Goal: Task Accomplishment & Management: Use online tool/utility

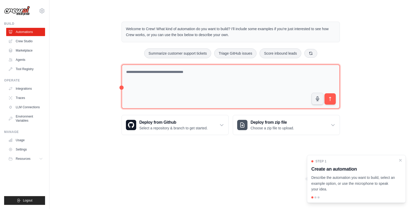
click at [202, 92] on textarea at bounding box center [231, 86] width 218 height 45
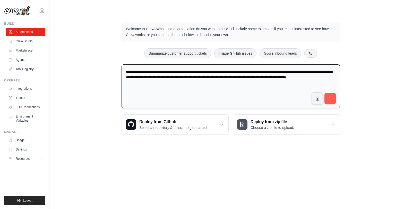
type textarea "**********"
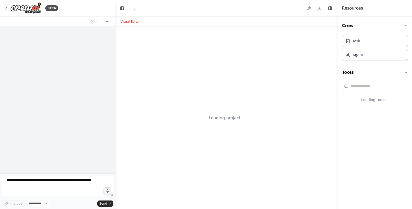
select select "****"
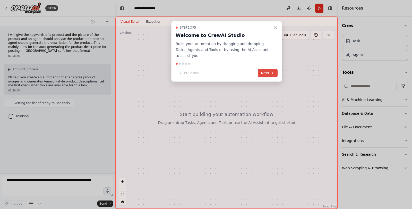
click at [267, 69] on button "Next" at bounding box center [268, 73] width 20 height 8
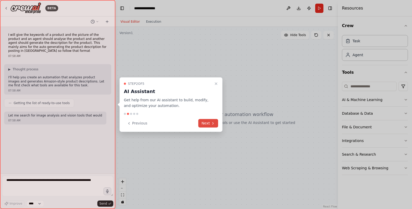
click at [209, 122] on button "Next" at bounding box center [208, 123] width 20 height 8
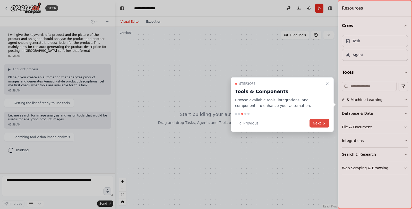
click at [328, 124] on button "Next" at bounding box center [320, 123] width 20 height 8
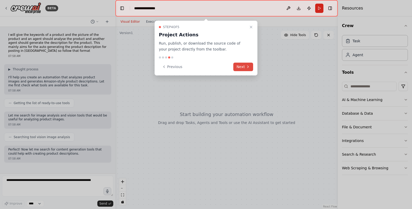
scroll to position [19, 0]
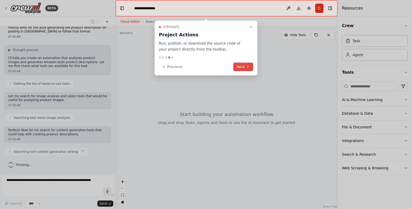
click at [244, 66] on button "Next" at bounding box center [243, 67] width 20 height 8
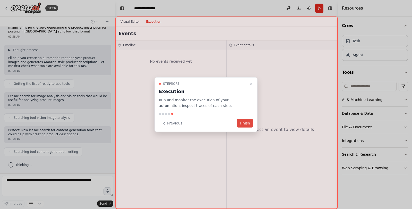
click at [251, 125] on button "Finish" at bounding box center [245, 123] width 16 height 8
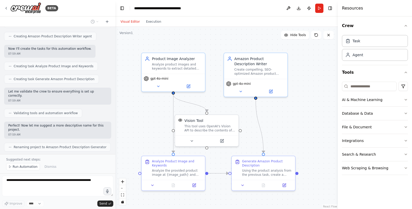
scroll to position [201, 0]
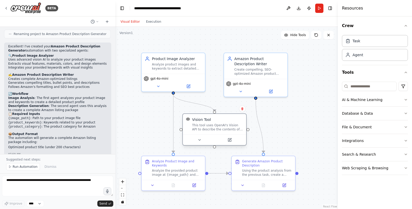
drag, startPoint x: 209, startPoint y: 127, endPoint x: 216, endPoint y: 128, distance: 6.7
click at [216, 128] on div "This tool uses OpenAI's Vision API to describe the contents of an image." at bounding box center [217, 127] width 51 height 8
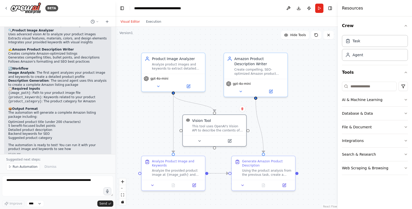
click at [294, 125] on div ".deletable-edge-delete-btn { width: 20px; height: 20px; border: 0px solid #ffff…" at bounding box center [226, 118] width 222 height 182
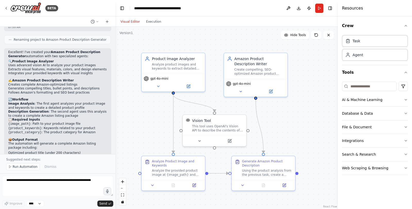
scroll to position [310, 0]
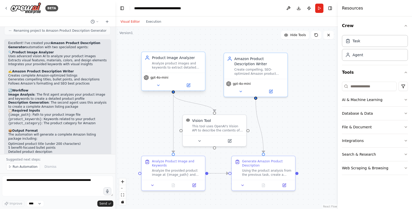
click at [188, 78] on div "gpt-4o-mini" at bounding box center [173, 77] width 59 height 5
click at [186, 68] on div "Analyze product images and keywords to extract detailed product features, speci…" at bounding box center [177, 65] width 50 height 8
click at [177, 67] on div "Analyze product images and keywords to extract detailed product features, speci…" at bounding box center [177, 65] width 50 height 8
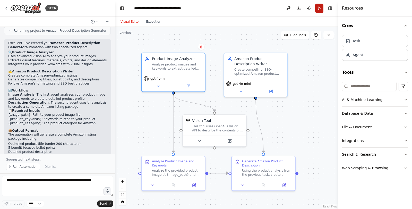
click at [320, 8] on button "Run" at bounding box center [319, 8] width 8 height 9
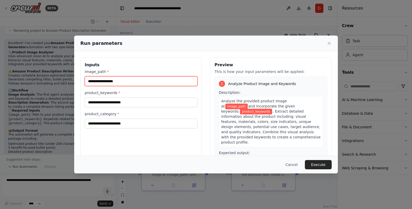
click at [140, 84] on input "image_path *" at bounding box center [141, 81] width 113 height 10
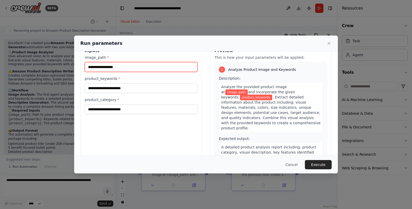
scroll to position [0, 0]
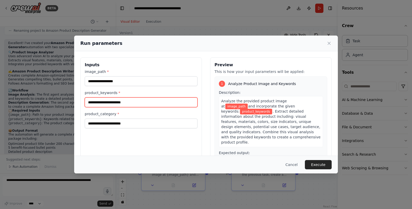
click at [157, 104] on input "product_keywords *" at bounding box center [141, 102] width 113 height 10
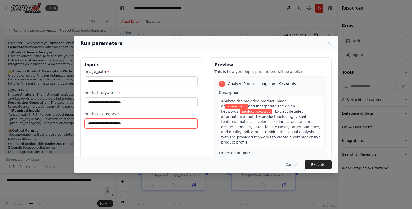
click at [159, 125] on input "product_category *" at bounding box center [141, 123] width 113 height 10
click at [293, 166] on button "Cancel" at bounding box center [291, 164] width 20 height 9
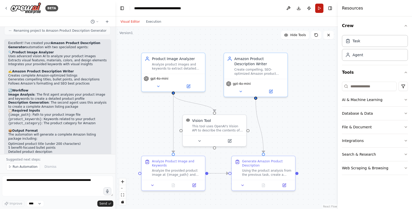
click at [319, 10] on button "Run" at bounding box center [319, 8] width 8 height 9
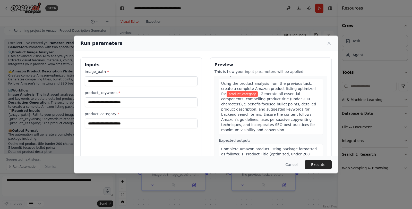
scroll to position [150, 0]
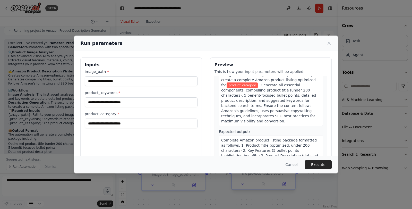
click at [291, 168] on button "Cancel" at bounding box center [291, 164] width 20 height 9
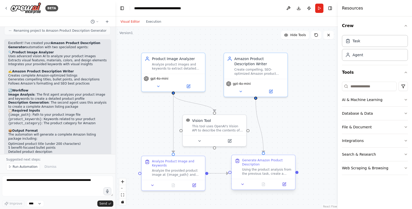
click at [281, 168] on div "Using the product analysis from the previous task, create a complete Amazon pro…" at bounding box center [267, 171] width 50 height 8
click at [321, 10] on button "Run" at bounding box center [319, 8] width 8 height 9
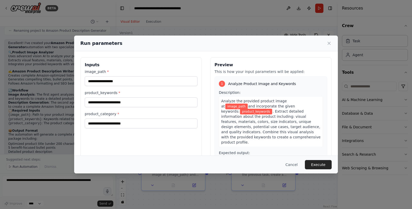
click at [329, 41] on icon at bounding box center [329, 43] width 5 height 5
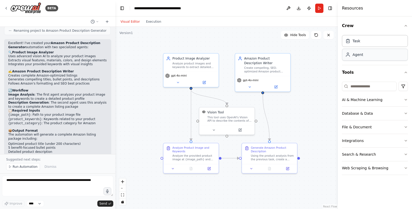
click at [366, 56] on div "Agent" at bounding box center [375, 55] width 66 height 12
click at [373, 42] on div "Task" at bounding box center [375, 41] width 66 height 12
click at [376, 39] on div "Task" at bounding box center [375, 41] width 66 height 12
click at [202, 68] on div "Product Image Analyzer Analyze product images and keywords to extract detailed …" at bounding box center [191, 62] width 55 height 18
click at [310, 9] on button "Publish" at bounding box center [309, 8] width 8 height 9
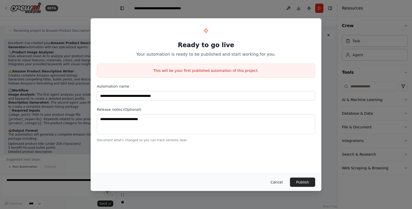
click at [276, 180] on button "Cancel" at bounding box center [277, 181] width 20 height 9
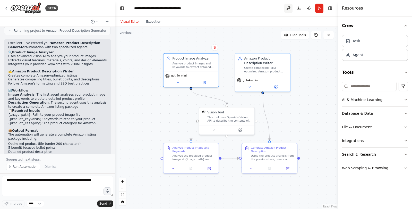
click at [289, 9] on button at bounding box center [288, 8] width 8 height 9
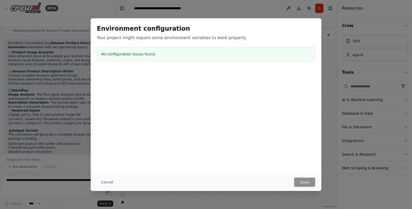
click at [103, 187] on div "Cancel Save" at bounding box center [206, 182] width 231 height 18
click at [105, 184] on button "Cancel" at bounding box center [107, 181] width 20 height 9
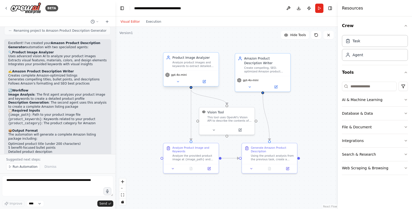
click at [190, 69] on div "Product Image Analyzer Analyze product images and keywords to extract detailed …" at bounding box center [191, 62] width 55 height 18
drag, startPoint x: 223, startPoint y: 122, endPoint x: 229, endPoint y: 121, distance: 5.9
click at [229, 121] on div "This tool uses OpenAI's Vision API to describe the contents of an image." at bounding box center [229, 118] width 44 height 7
click at [230, 120] on div "This tool uses OpenAI's Vision API to describe the contents of an image." at bounding box center [234, 118] width 44 height 7
click at [221, 129] on button at bounding box center [217, 128] width 25 height 5
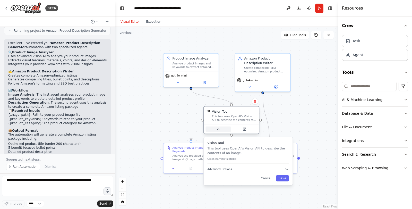
click at [221, 129] on button at bounding box center [217, 128] width 25 height 5
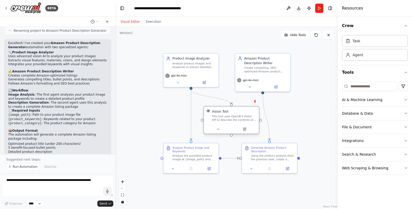
click at [231, 117] on div "This tool uses OpenAI's Vision API to describe the contents of an image." at bounding box center [234, 118] width 44 height 7
click at [180, 83] on button at bounding box center [177, 81] width 25 height 5
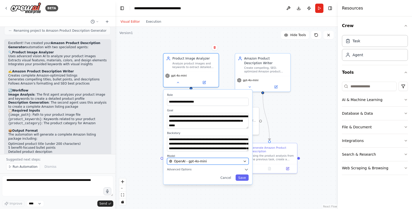
click at [204, 161] on span "OpenAI - gpt-4o-mini" at bounding box center [190, 161] width 33 height 4
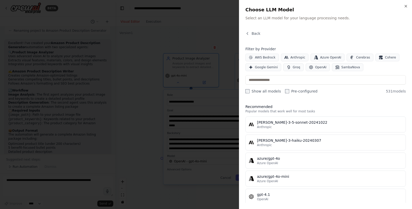
click at [207, 148] on div at bounding box center [206, 104] width 412 height 209
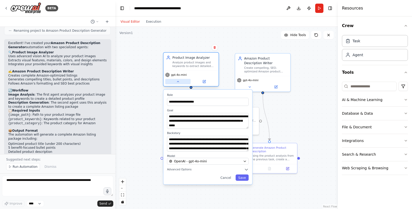
click at [179, 81] on icon at bounding box center [178, 82] width 4 height 4
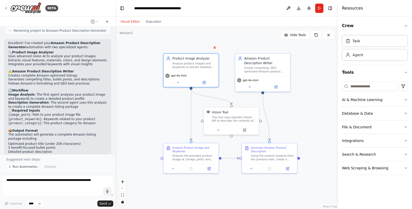
click at [315, 127] on div ".deletable-edge-delete-btn { width: 20px; height: 20px; border: 0px solid #ffff…" at bounding box center [226, 118] width 222 height 182
click at [189, 65] on div "Analyze product images and keywords to extract detailed product features, speci…" at bounding box center [195, 64] width 44 height 7
click at [209, 82] on button at bounding box center [204, 81] width 25 height 5
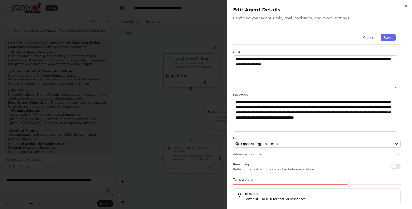
scroll to position [24, 0]
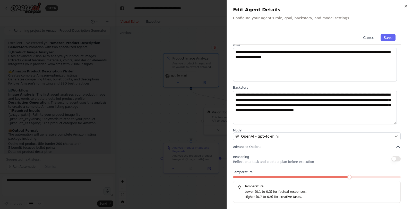
click at [158, 124] on div at bounding box center [206, 104] width 412 height 209
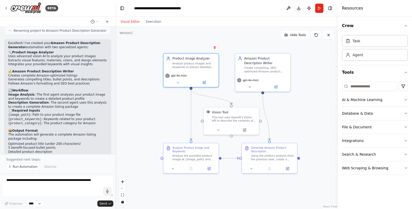
click at [319, 10] on button "Run" at bounding box center [319, 8] width 8 height 9
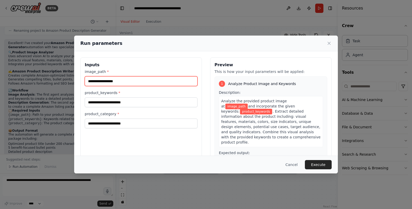
click at [135, 81] on input "image_path *" at bounding box center [141, 81] width 113 height 10
paste input "**********"
type input "**********"
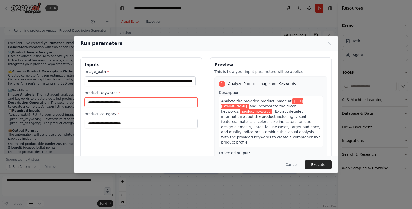
scroll to position [0, 0]
click at [153, 104] on input "product_keywords *" at bounding box center [141, 102] width 113 height 10
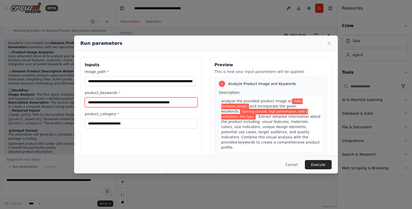
type input "**********"
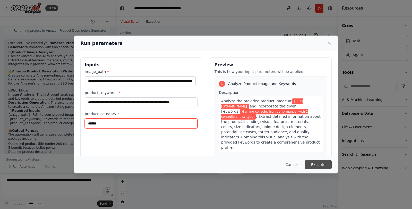
type input "******"
click at [327, 165] on button "Execute" at bounding box center [318, 164] width 27 height 9
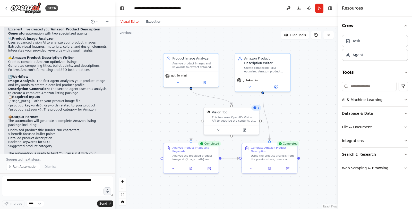
scroll to position [336, 0]
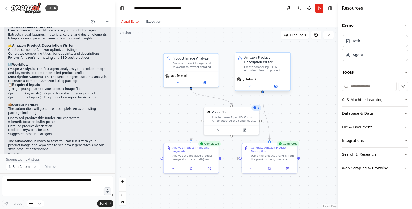
click at [274, 67] on div "Create compelling, SEO-optimized Amazon product descriptions that convert brows…" at bounding box center [266, 68] width 44 height 7
click at [247, 88] on button at bounding box center [249, 85] width 25 height 5
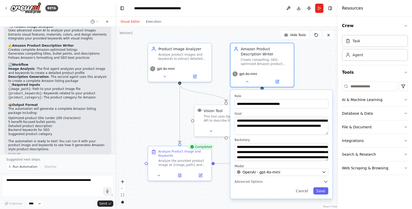
click at [315, 77] on div ".deletable-edge-delete-btn { width: 20px; height: 20px; border: 0px solid #ffff…" at bounding box center [226, 118] width 222 height 182
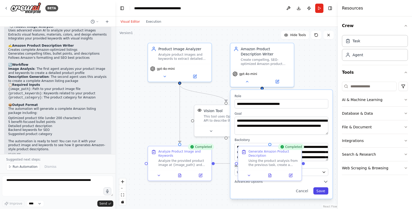
click at [326, 192] on button "Save" at bounding box center [320, 190] width 15 height 7
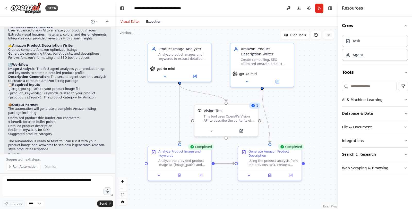
click at [152, 23] on button "Execution" at bounding box center [153, 22] width 21 height 6
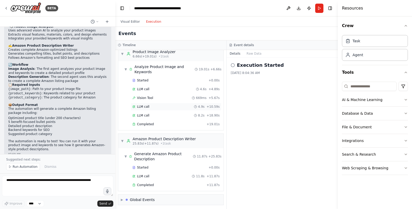
scroll to position [8, 0]
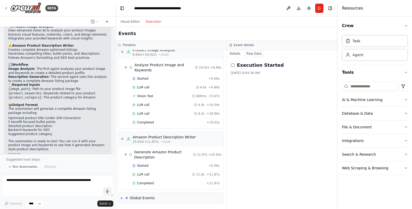
click at [250, 53] on button "Raw Data" at bounding box center [254, 53] width 21 height 7
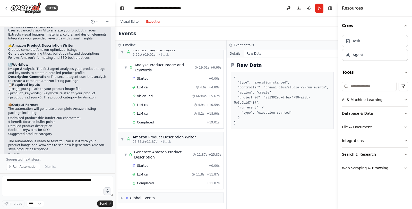
click at [231, 54] on button "Details" at bounding box center [235, 53] width 17 height 7
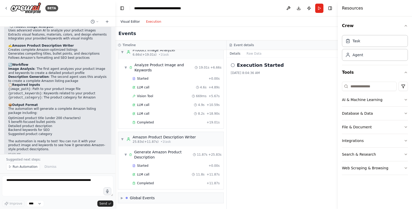
click at [139, 21] on button "Visual Editor" at bounding box center [129, 22] width 25 height 6
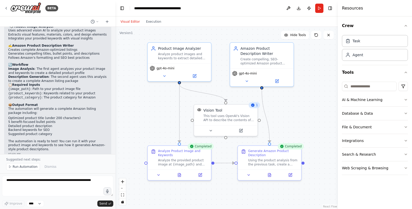
click at [256, 106] on div "1" at bounding box center [254, 105] width 11 height 6
click at [305, 107] on div ".deletable-edge-delete-btn { width: 20px; height: 20px; border: 0px solid #ffff…" at bounding box center [226, 118] width 222 height 182
click at [287, 68] on div "gpt-4o-mini" at bounding box center [261, 76] width 63 height 18
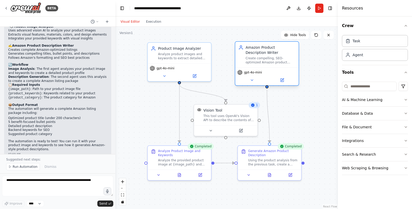
drag, startPoint x: 284, startPoint y: 71, endPoint x: 289, endPoint y: 71, distance: 5.4
click at [289, 71] on div "gpt-4o-mini" at bounding box center [266, 72] width 59 height 5
click at [325, 112] on div ".deletable-edge-delete-btn { width: 20px; height: 20px; border: 0px solid #ffff…" at bounding box center [226, 118] width 222 height 182
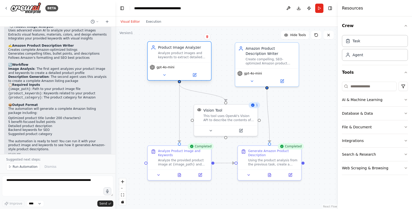
click at [188, 59] on div "Product Image Analyzer Analyze product images and keywords to extract detailed …" at bounding box center [179, 52] width 63 height 21
click at [316, 106] on div ".deletable-edge-delete-btn { width: 20px; height: 20px; border: 0px solid #ffff…" at bounding box center [226, 118] width 222 height 182
click at [186, 162] on div "Analyze the provided product image at {image_path} and incorporate the given ke…" at bounding box center [183, 161] width 50 height 8
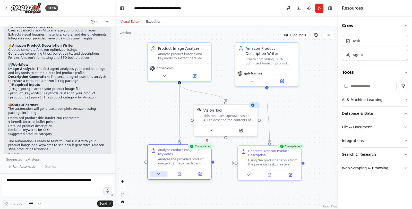
click at [159, 176] on button at bounding box center [159, 174] width 18 height 6
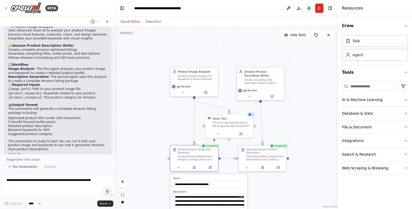
drag, startPoint x: 299, startPoint y: 128, endPoint x: 279, endPoint y: 62, distance: 69.2
drag, startPoint x: 279, startPoint y: 62, endPoint x: 236, endPoint y: 57, distance: 42.8
click at [235, 57] on div ".deletable-edge-delete-btn { width: 20px; height: 20px; border: 0px solid #ffff…" at bounding box center [226, 118] width 222 height 182
drag, startPoint x: 279, startPoint y: 56, endPoint x: 274, endPoint y: 33, distance: 23.2
click at [274, 33] on div ".deletable-edge-delete-btn { width: 20px; height: 20px; border: 0px solid #ffff…" at bounding box center [226, 118] width 222 height 182
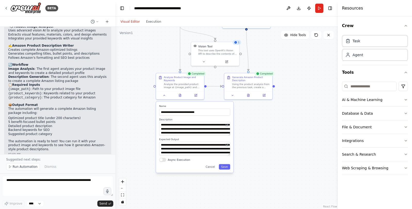
drag, startPoint x: 315, startPoint y: 119, endPoint x: 304, endPoint y: 70, distance: 50.3
click at [304, 70] on div ".deletable-edge-delete-btn { width: 20px; height: 20px; border: 0px solid #ffff…" at bounding box center [226, 118] width 222 height 182
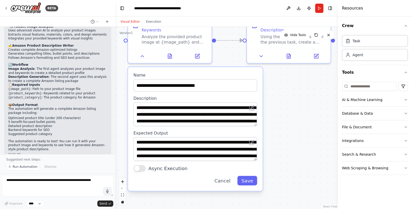
click at [281, 143] on div ".deletable-edge-delete-btn { width: 20px; height: 20px; border: 0px solid #ffff…" at bounding box center [226, 118] width 222 height 182
click at [228, 184] on button "Cancel" at bounding box center [223, 181] width 24 height 10
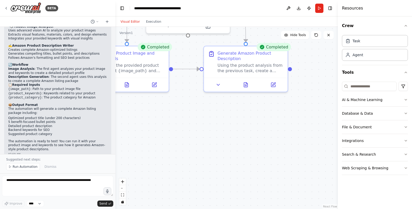
drag, startPoint x: 314, startPoint y: 150, endPoint x: 272, endPoint y: 178, distance: 50.8
click at [272, 178] on div ".deletable-edge-delete-btn { width: 20px; height: 20px; border: 0px solid #ffff…" at bounding box center [226, 118] width 222 height 182
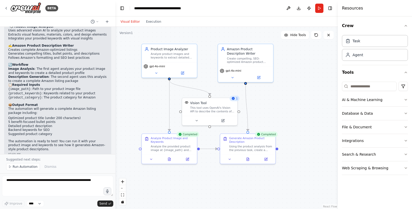
drag, startPoint x: 294, startPoint y: 67, endPoint x: 287, endPoint y: 113, distance: 46.1
click at [287, 113] on div ".deletable-edge-delete-btn { width: 20px; height: 20px; border: 0px solid #ffff…" at bounding box center [226, 118] width 222 height 182
click at [250, 160] on icon at bounding box center [248, 160] width 4 height 4
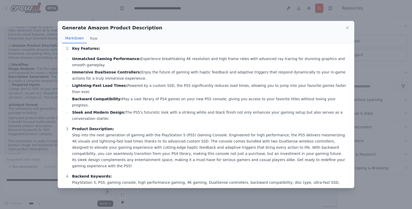
scroll to position [0, 0]
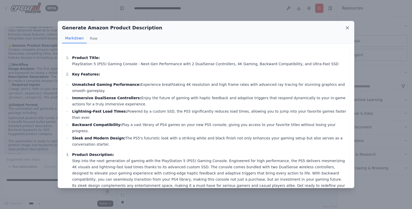
click at [347, 29] on icon at bounding box center [347, 27] width 5 height 5
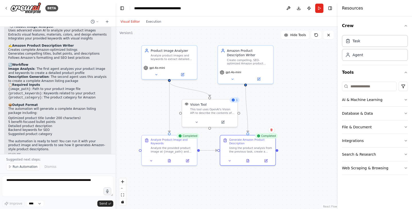
click at [319, 11] on button "Run" at bounding box center [319, 8] width 8 height 9
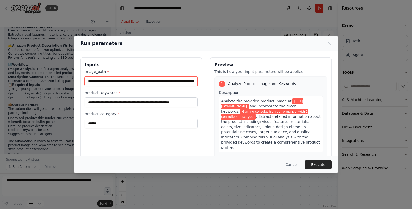
click at [168, 79] on input "**********" at bounding box center [141, 81] width 113 height 10
paste input "text"
type input "**********"
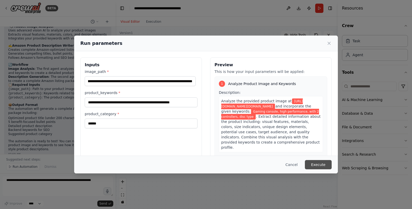
click at [321, 164] on button "Execute" at bounding box center [318, 164] width 27 height 9
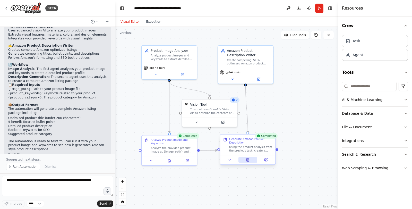
click at [248, 161] on icon at bounding box center [248, 159] width 2 height 3
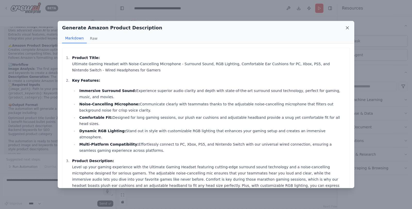
click at [347, 29] on icon at bounding box center [347, 27] width 5 height 5
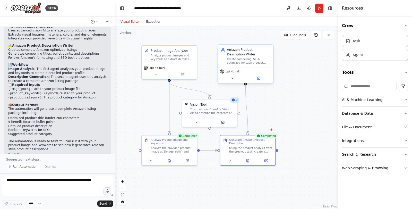
click at [248, 64] on div "Create compelling, SEO-optimized Amazon product descriptions that convert brows…" at bounding box center [249, 60] width 44 height 7
click at [188, 56] on div "Analyze product images and keywords to extract detailed product features, speci…" at bounding box center [173, 56] width 44 height 7
click at [317, 8] on button "Run" at bounding box center [319, 8] width 8 height 9
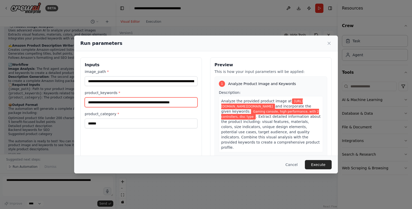
drag, startPoint x: 194, startPoint y: 101, endPoint x: 60, endPoint y: 97, distance: 134.2
click at [60, 97] on div "**********" at bounding box center [206, 104] width 412 height 209
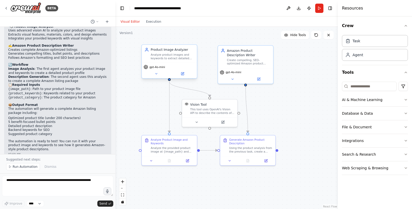
click at [182, 67] on div "gpt-4o-mini" at bounding box center [170, 67] width 52 height 4
click at [317, 8] on button "Run" at bounding box center [319, 8] width 8 height 9
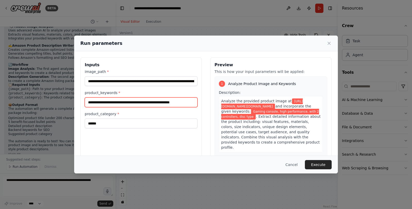
drag, startPoint x: 190, startPoint y: 101, endPoint x: 86, endPoint y: 104, distance: 104.6
click at [86, 104] on input "**********" at bounding box center [141, 102] width 113 height 10
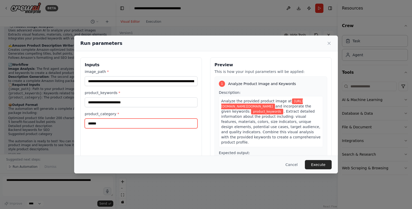
drag, startPoint x: 107, startPoint y: 122, endPoint x: 68, endPoint y: 125, distance: 38.5
click at [68, 125] on div "**********" at bounding box center [206, 104] width 412 height 209
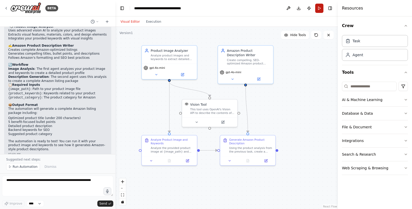
click at [318, 11] on button "Run" at bounding box center [319, 8] width 8 height 9
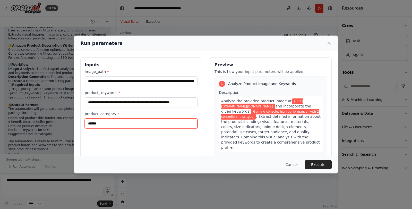
drag, startPoint x: 111, startPoint y: 124, endPoint x: 88, endPoint y: 123, distance: 22.9
click at [88, 123] on input "******" at bounding box center [141, 123] width 113 height 10
type input "*******"
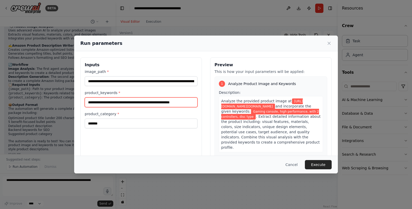
click at [135, 100] on input "**********" at bounding box center [141, 102] width 113 height 10
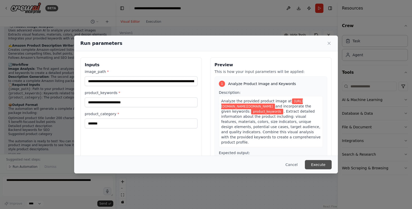
click at [325, 166] on button "Execute" at bounding box center [318, 164] width 27 height 9
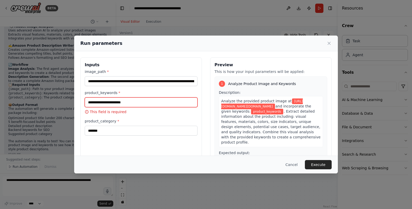
click at [148, 104] on input "product_keywords *" at bounding box center [141, 102] width 113 height 10
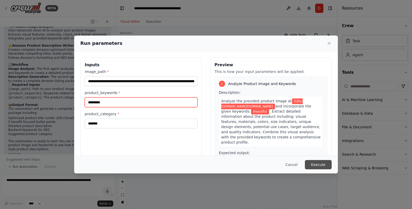
type input "*********"
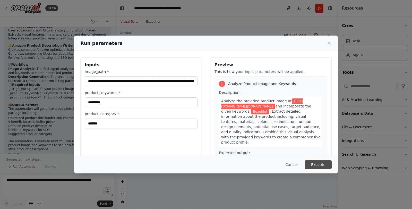
click at [313, 160] on button "Execute" at bounding box center [318, 164] width 27 height 9
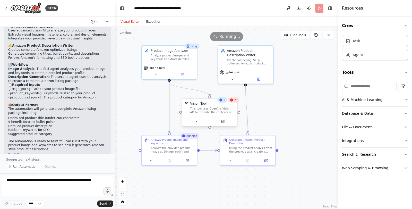
click at [229, 105] on div "Vision Tool" at bounding box center [212, 103] width 44 height 4
click at [196, 123] on icon at bounding box center [197, 121] width 4 height 4
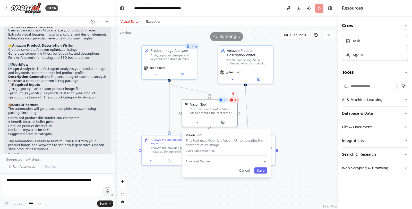
click at [297, 104] on div ".deletable-edge-delete-btn { width: 20px; height: 20px; border: 0px solid #ffff…" at bounding box center [226, 118] width 222 height 182
drag, startPoint x: 209, startPoint y: 167, endPoint x: 205, endPoint y: 168, distance: 4.7
click at [205, 168] on div "Vision Tool This tool uses OpenAI's Vision API to describe the contents of an i…" at bounding box center [222, 153] width 89 height 48
click at [239, 172] on button "Cancel" at bounding box center [240, 170] width 16 height 6
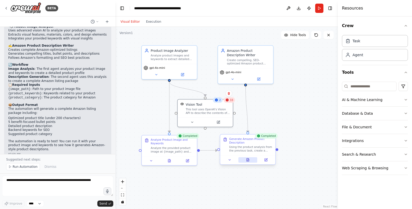
click at [248, 160] on icon at bounding box center [247, 160] width 1 height 0
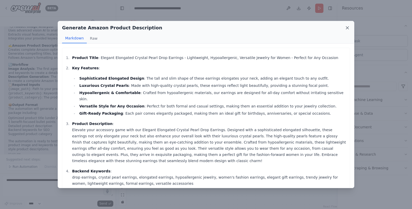
click at [348, 29] on icon at bounding box center [347, 28] width 3 height 3
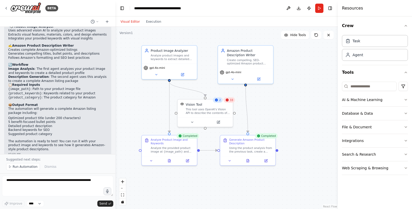
click at [291, 80] on div ".deletable-edge-delete-btn { width: 20px; height: 20px; border: 0px solid #ffff…" at bounding box center [226, 118] width 222 height 182
click at [314, 74] on div ".deletable-edge-delete-btn { width: 20px; height: 20px; border: 0px solid #ffff…" at bounding box center [226, 118] width 222 height 182
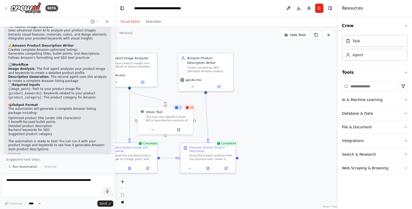
drag, startPoint x: 305, startPoint y: 122, endPoint x: 331, endPoint y: 121, distance: 26.5
drag, startPoint x: 331, startPoint y: 121, endPoint x: 282, endPoint y: 141, distance: 53.6
click at [282, 141] on div ".deletable-edge-delete-btn { width: 20px; height: 20px; border: 0px solid #ffff…" at bounding box center [226, 118] width 222 height 182
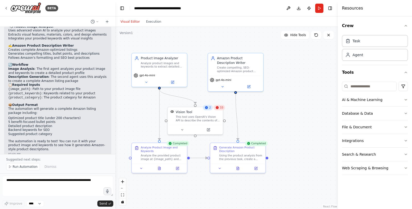
drag, startPoint x: 262, startPoint y: 133, endPoint x: 292, endPoint y: 133, distance: 29.9
click at [292, 133] on div ".deletable-edge-delete-btn { width: 20px; height: 20px; border: 0px solid #ffff…" at bounding box center [226, 118] width 222 height 182
click at [58, 184] on textarea at bounding box center [57, 186] width 111 height 21
type textarea "**********"
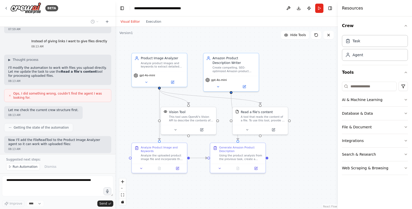
scroll to position [548, 0]
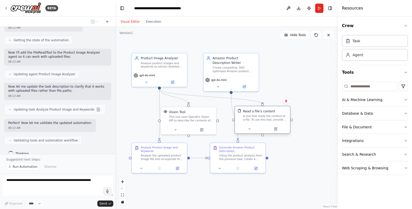
click at [267, 122] on div "Read a file's content A tool that reads the content of a file. To use this tool…" at bounding box center [262, 115] width 55 height 18
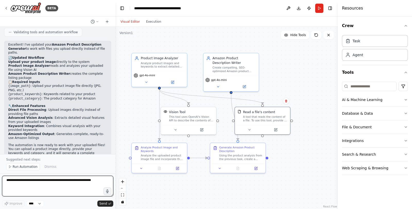
scroll to position [660, 0]
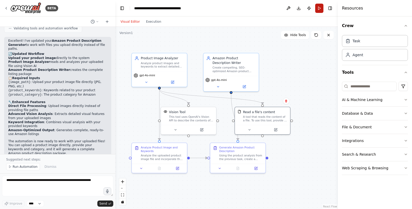
click at [320, 6] on button "Run" at bounding box center [319, 8] width 8 height 9
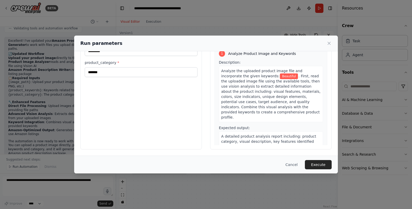
scroll to position [0, 0]
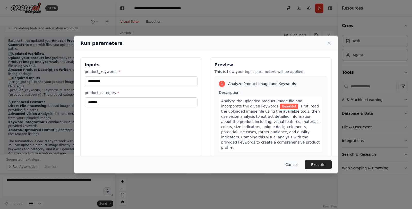
click at [292, 165] on button "Cancel" at bounding box center [291, 164] width 20 height 9
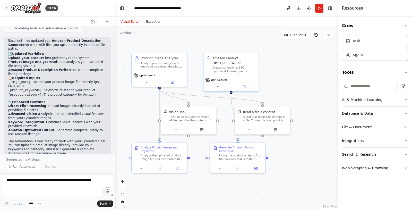
click at [297, 111] on div ".deletable-edge-delete-btn { width: 20px; height: 20px; border: 0px solid #ffff…" at bounding box center [226, 118] width 222 height 182
click at [320, 36] on button at bounding box center [316, 35] width 10 height 8
click at [318, 36] on icon at bounding box center [316, 35] width 4 height 4
click at [302, 91] on div ".deletable-edge-delete-btn { width: 20px; height: 20px; border: 0px solid #ffff…" at bounding box center [226, 118] width 222 height 182
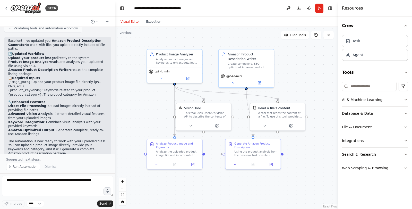
drag, startPoint x: 311, startPoint y: 97, endPoint x: 319, endPoint y: 95, distance: 7.9
click at [319, 95] on div ".deletable-edge-delete-btn { width: 20px; height: 20px; border: 0px solid #ffff…" at bounding box center [226, 118] width 222 height 182
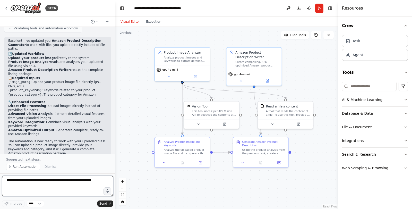
click at [38, 184] on textarea at bounding box center [57, 186] width 111 height 21
type textarea "**********"
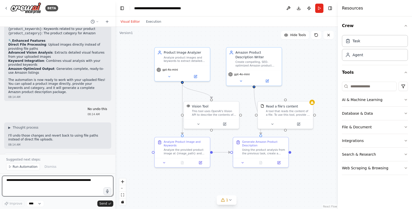
scroll to position [790, 0]
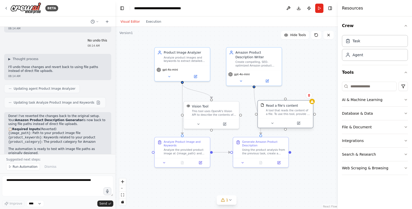
drag, startPoint x: 279, startPoint y: 108, endPoint x: 291, endPoint y: 110, distance: 11.5
click at [291, 110] on div "Read a file's content A tool that reads the content of a file. To use this tool…" at bounding box center [288, 109] width 44 height 13
click at [319, 94] on icon at bounding box center [317, 95] width 3 height 3
click at [318, 95] on icon at bounding box center [318, 95] width 2 height 3
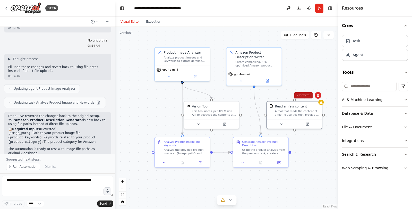
click at [307, 95] on button "Confirm" at bounding box center [303, 95] width 18 height 6
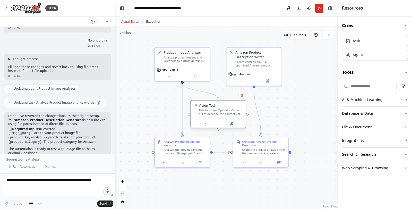
drag, startPoint x: 229, startPoint y: 117, endPoint x: 236, endPoint y: 117, distance: 7.0
click at [236, 117] on div "Vision Tool This tool uses OpenAI's Vision API to describe the contents of an i…" at bounding box center [218, 109] width 55 height 18
click at [318, 10] on button "Run" at bounding box center [319, 8] width 8 height 9
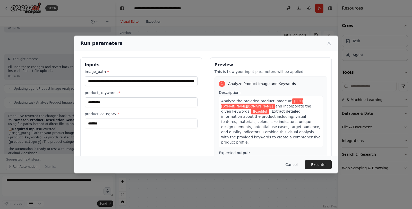
click at [289, 166] on button "Cancel" at bounding box center [291, 164] width 20 height 9
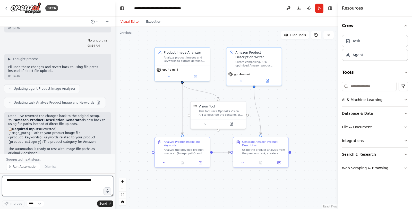
click at [52, 187] on textarea at bounding box center [57, 186] width 111 height 21
type textarea "**********"
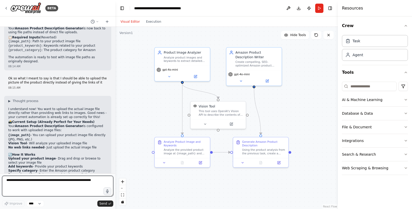
scroll to position [890, 0]
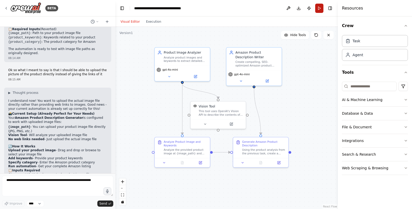
click at [321, 10] on button "Run" at bounding box center [319, 8] width 8 height 9
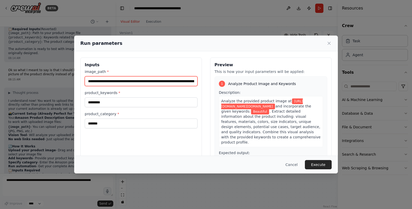
drag, startPoint x: 181, startPoint y: 81, endPoint x: 83, endPoint y: 84, distance: 97.7
click at [83, 84] on div "**********" at bounding box center [141, 118] width 122 height 122
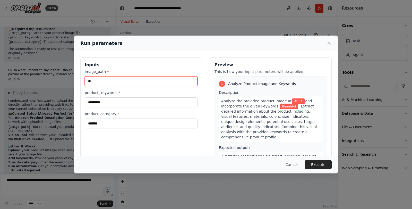
type input "*"
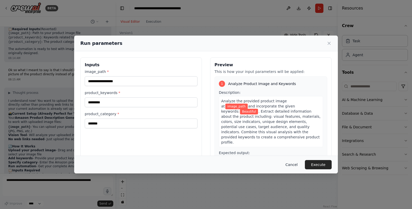
click at [299, 166] on button "Cancel" at bounding box center [291, 164] width 20 height 9
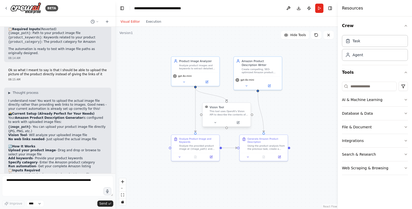
click at [222, 114] on div "This tool uses OpenAI's Vision API to describe the contents of an image." at bounding box center [229, 113] width 39 height 6
click at [220, 121] on button at bounding box center [215, 122] width 22 height 5
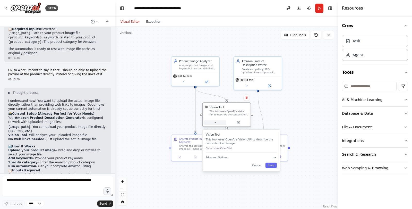
click at [220, 121] on button at bounding box center [215, 122] width 22 height 5
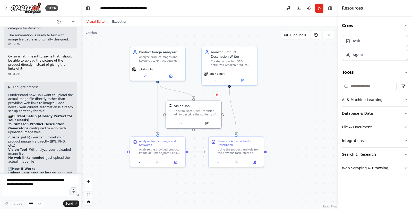
scroll to position [1553, 0]
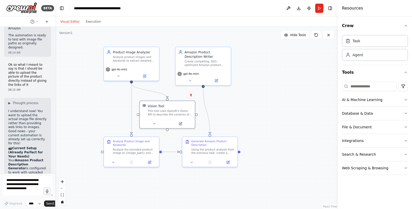
drag, startPoint x: 114, startPoint y: 51, endPoint x: 11, endPoint y: 58, distance: 103.7
click at [11, 58] on div "BETA I will give the keywords of a product and the picture of the product and a…" at bounding box center [27, 104] width 55 height 209
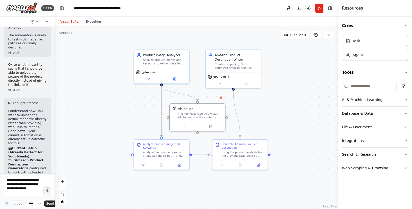
drag, startPoint x: 238, startPoint y: 104, endPoint x: 268, endPoint y: 107, distance: 30.3
click at [268, 107] on div ".deletable-edge-delete-btn { width: 20px; height: 20px; border: 0px solid #ffff…" at bounding box center [196, 118] width 283 height 182
click at [63, 9] on button "Toggle Left Sidebar" at bounding box center [61, 8] width 7 height 7
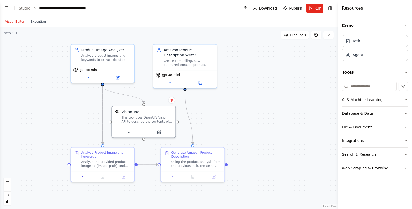
drag, startPoint x: 230, startPoint y: 90, endPoint x: 239, endPoint y: 87, distance: 9.1
click at [239, 88] on div ".deletable-edge-delete-btn { width: 20px; height: 20px; border: 0px solid #ffff…" at bounding box center [169, 118] width 338 height 182
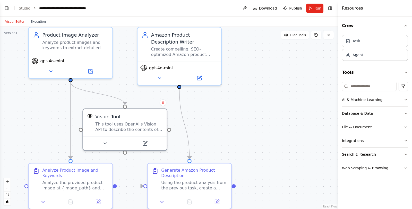
drag, startPoint x: 250, startPoint y: 85, endPoint x: 256, endPoint y: 82, distance: 7.5
click at [256, 82] on div ".deletable-edge-delete-btn { width: 20px; height: 20px; border: 0px solid #ffff…" at bounding box center [169, 118] width 338 height 182
click at [380, 101] on button "AI & Machine Learning" at bounding box center [375, 99] width 66 height 13
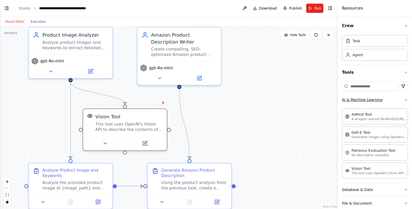
click at [380, 101] on button "AI & Machine Learning" at bounding box center [375, 99] width 66 height 13
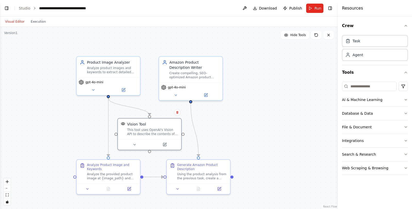
drag, startPoint x: 266, startPoint y: 167, endPoint x: 259, endPoint y: 162, distance: 8.7
click at [259, 162] on div ".deletable-edge-delete-btn { width: 20px; height: 20px; border: 0px solid #ffff…" at bounding box center [169, 118] width 338 height 182
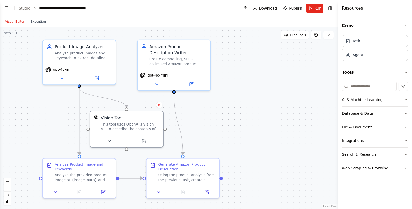
drag, startPoint x: 281, startPoint y: 157, endPoint x: 300, endPoint y: 153, distance: 19.1
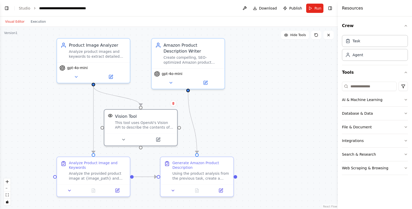
drag, startPoint x: 300, startPoint y: 153, endPoint x: 277, endPoint y: 148, distance: 23.1
click at [277, 148] on div ".deletable-edge-delete-btn { width: 20px; height: 20px; border: 0px solid #ffff…" at bounding box center [169, 118] width 338 height 182
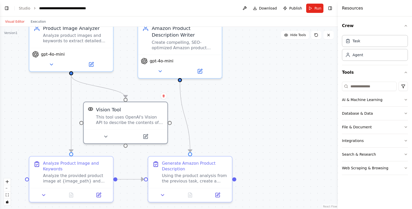
drag, startPoint x: 275, startPoint y: 148, endPoint x: 279, endPoint y: 146, distance: 3.8
click at [279, 146] on div ".deletable-edge-delete-btn { width: 20px; height: 20px; border: 0px solid #ffff…" at bounding box center [169, 118] width 338 height 182
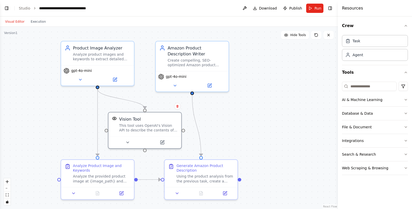
drag, startPoint x: 279, startPoint y: 146, endPoint x: 278, endPoint y: 150, distance: 4.7
click at [278, 150] on div ".deletable-edge-delete-btn { width: 20px; height: 20px; border: 0px solid #ffff…" at bounding box center [169, 118] width 338 height 182
click at [178, 195] on button at bounding box center [177, 191] width 20 height 7
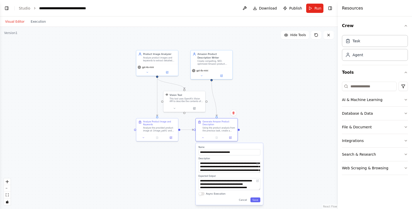
drag, startPoint x: 264, startPoint y: 134, endPoint x: 254, endPoint y: 105, distance: 30.9
click at [254, 105] on div ".deletable-edge-delete-btn { width: 20px; height: 20px; border: 0px solid #ffff…" at bounding box center [169, 118] width 338 height 182
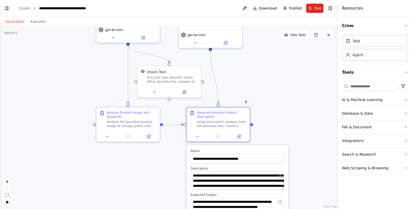
drag, startPoint x: 284, startPoint y: 110, endPoint x: 287, endPoint y: 123, distance: 13.5
click at [287, 123] on div ".deletable-edge-delete-btn { width: 20px; height: 20px; border: 0px solid #ffff…" at bounding box center [169, 118] width 338 height 182
click at [197, 137] on icon at bounding box center [197, 135] width 4 height 4
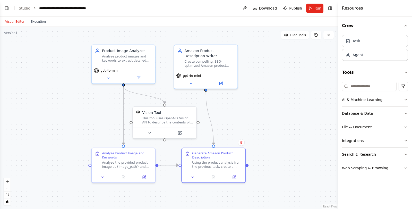
drag, startPoint x: 291, startPoint y: 93, endPoint x: 287, endPoint y: 133, distance: 40.2
click at [287, 134] on div ".deletable-edge-delete-btn { width: 20px; height: 20px; border: 0px solid #ffff…" at bounding box center [169, 118] width 338 height 182
click at [291, 10] on span "Publish" at bounding box center [295, 8] width 13 height 5
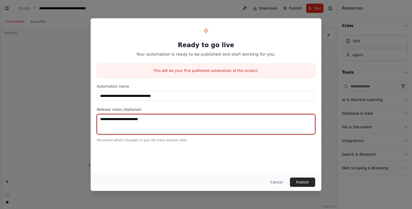
drag, startPoint x: 188, startPoint y: 121, endPoint x: 128, endPoint y: 120, distance: 60.3
click at [128, 120] on textarea at bounding box center [206, 124] width 218 height 20
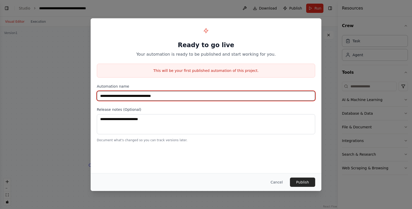
click at [209, 94] on input "**********" at bounding box center [206, 96] width 218 height 10
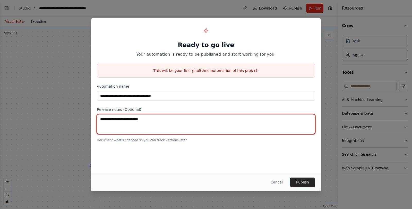
click at [218, 124] on textarea at bounding box center [206, 124] width 218 height 20
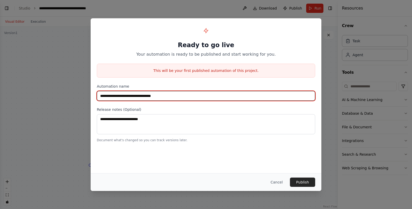
drag, startPoint x: 114, startPoint y: 96, endPoint x: 84, endPoint y: 97, distance: 30.4
click at [84, 97] on div "**********" at bounding box center [206, 104] width 412 height 209
type input "**********"
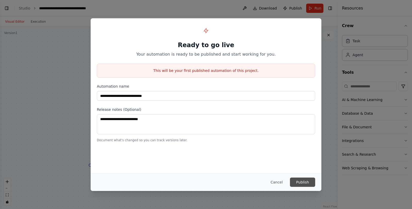
click at [310, 182] on button "Publish" at bounding box center [302, 181] width 25 height 9
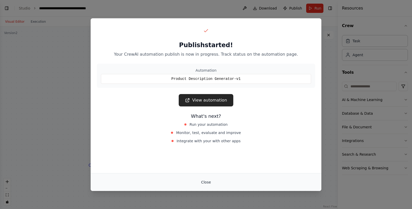
click at [209, 182] on button "Close" at bounding box center [206, 181] width 18 height 9
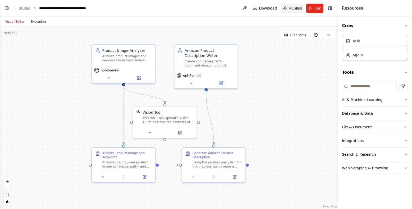
click at [297, 10] on span "Publish" at bounding box center [295, 8] width 13 height 5
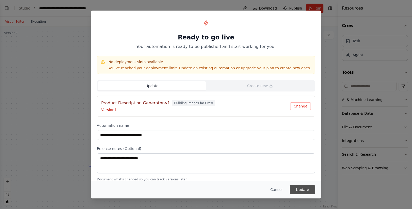
click at [304, 187] on button "Update" at bounding box center [302, 189] width 25 height 9
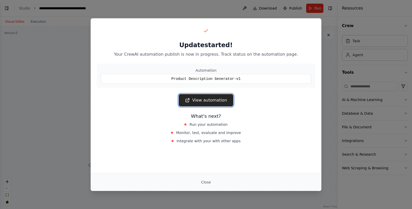
click at [220, 100] on link "View automation" at bounding box center [206, 100] width 54 height 12
click at [205, 182] on button "Close" at bounding box center [206, 181] width 18 height 9
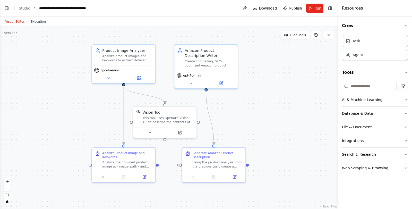
click at [261, 83] on div ".deletable-edge-delete-btn { width: 20px; height: 20px; border: 0px solid #ffff…" at bounding box center [169, 118] width 338 height 182
click at [257, 9] on button "Download" at bounding box center [265, 8] width 28 height 9
click at [263, 65] on div ".deletable-edge-delete-btn { width: 20px; height: 20px; border: 0px solid #ffff…" at bounding box center [169, 118] width 338 height 182
click at [293, 10] on span "Publish" at bounding box center [295, 8] width 13 height 5
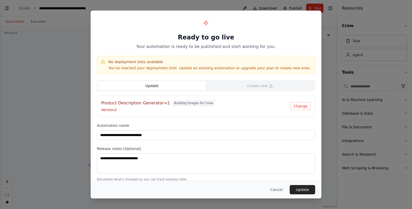
click at [274, 187] on button "Cancel" at bounding box center [276, 189] width 20 height 9
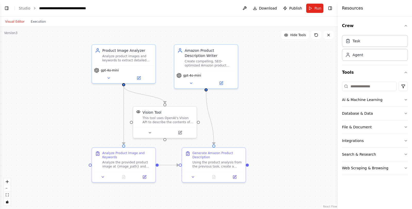
click at [282, 99] on div ".deletable-edge-delete-btn { width: 20px; height: 20px; border: 0px solid #ffff…" at bounding box center [169, 118] width 338 height 182
click at [292, 8] on span "Publish" at bounding box center [295, 8] width 13 height 5
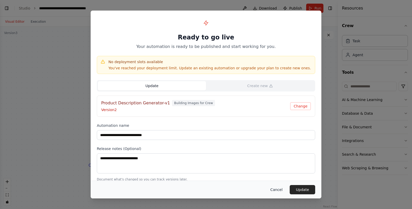
click at [280, 192] on button "Cancel" at bounding box center [276, 189] width 20 height 9
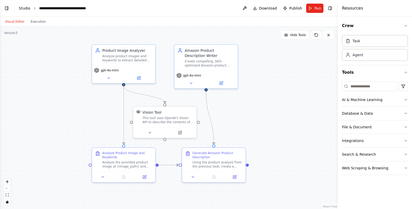
click at [24, 8] on link "Studio" at bounding box center [25, 8] width 12 height 4
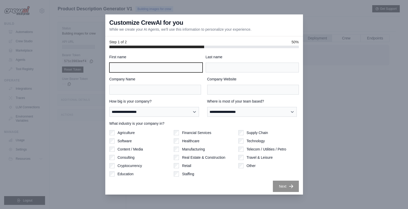
click at [182, 67] on input "First name" at bounding box center [155, 68] width 93 height 10
click at [354, 103] on div at bounding box center [204, 104] width 408 height 209
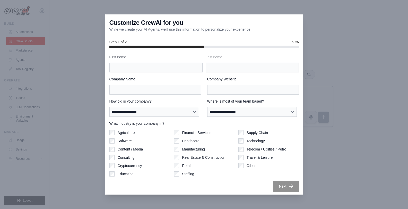
click at [325, 138] on div at bounding box center [204, 104] width 408 height 209
click at [142, 65] on input "First name" at bounding box center [155, 68] width 93 height 10
type input "******"
type input "*****"
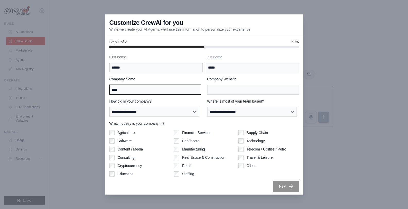
type input "****"
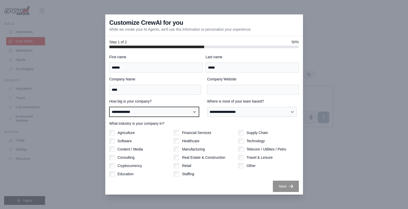
select select "**********"
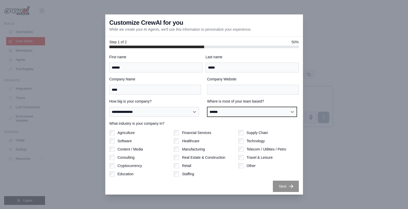
select select "**********"
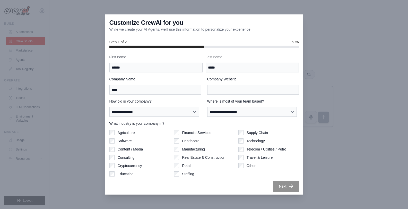
click at [124, 174] on label "Education" at bounding box center [126, 173] width 16 height 5
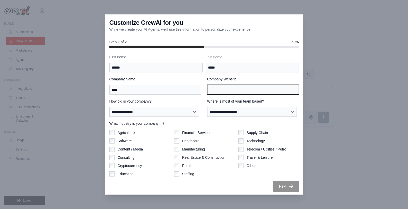
click at [252, 86] on input "Company Website" at bounding box center [253, 90] width 92 height 10
type input "**********"
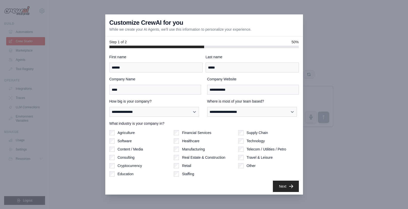
drag, startPoint x: 237, startPoint y: 84, endPoint x: 232, endPoint y: 86, distance: 4.8
click at [232, 86] on div "**********" at bounding box center [253, 85] width 92 height 18
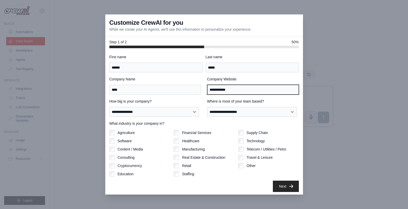
drag, startPoint x: 239, startPoint y: 87, endPoint x: 206, endPoint y: 91, distance: 32.7
click at [207, 91] on input "**********" at bounding box center [253, 90] width 92 height 10
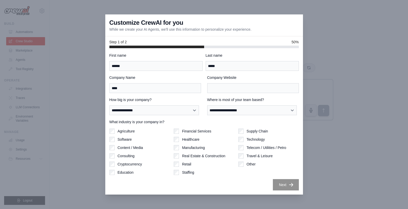
scroll to position [10, 0]
click at [254, 93] on div "**********" at bounding box center [204, 122] width 190 height 138
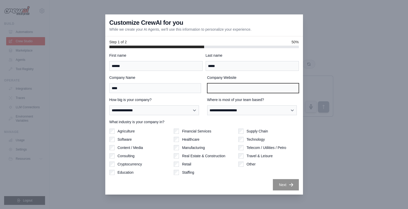
click at [253, 91] on input "Company Website" at bounding box center [253, 88] width 92 height 10
type input "********"
click at [169, 99] on label "How big is your company?" at bounding box center [155, 99] width 92 height 5
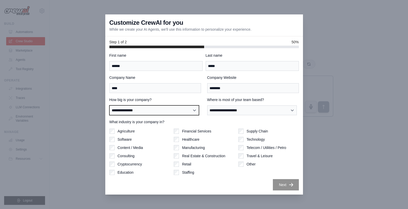
click at [169, 105] on select "**********" at bounding box center [154, 110] width 90 height 10
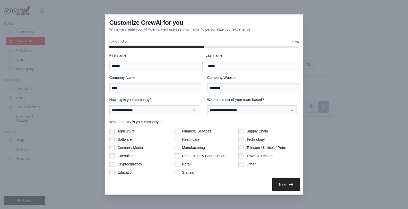
click at [290, 185] on button "Next" at bounding box center [286, 184] width 26 height 11
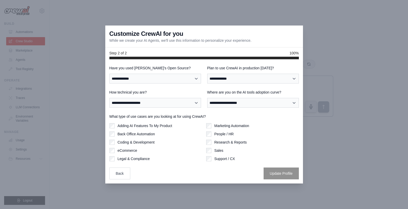
scroll to position [0, 0]
click at [183, 80] on select "**********" at bounding box center [155, 79] width 92 height 10
select select "**********"
click at [109, 74] on select "**********" at bounding box center [155, 79] width 92 height 10
click at [248, 79] on select "**********" at bounding box center [253, 79] width 92 height 10
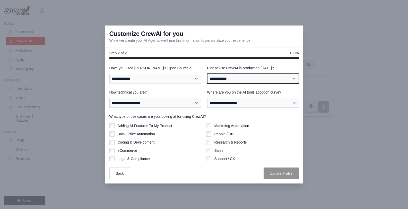
select select "****"
click at [207, 74] on select "**********" at bounding box center [253, 79] width 92 height 10
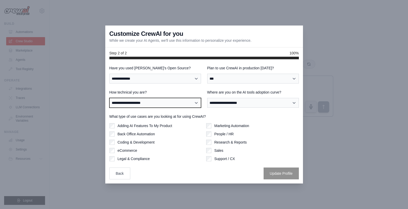
click at [186, 100] on select "**********" at bounding box center [155, 103] width 92 height 10
select select "**********"
click at [109, 98] on select "**********" at bounding box center [155, 103] width 92 height 10
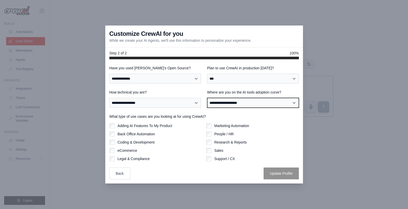
click at [243, 99] on select "**********" at bounding box center [253, 103] width 92 height 10
select select "**********"
click at [207, 98] on select "**********" at bounding box center [253, 103] width 92 height 10
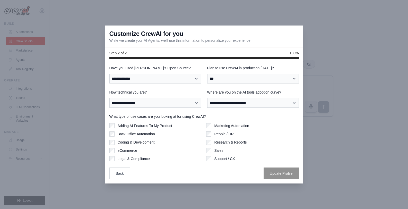
click at [153, 134] on label "Back Office Automation" at bounding box center [136, 133] width 37 height 5
click at [282, 173] on button "Update Profile" at bounding box center [281, 173] width 35 height 12
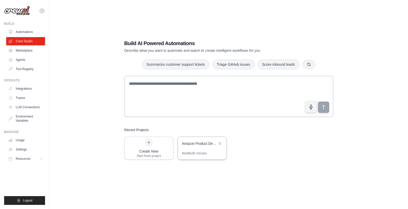
click at [215, 147] on div "Amazon Product Description Generator" at bounding box center [199, 144] width 35 height 6
drag, startPoint x: 191, startPoint y: 148, endPoint x: 214, endPoint y: 166, distance: 28.6
click at [214, 166] on div "Build AI Powered Automations Describe what you want to automate and watch AI cr…" at bounding box center [228, 99] width 221 height 136
click at [28, 51] on link "Marketplace" at bounding box center [26, 50] width 39 height 8
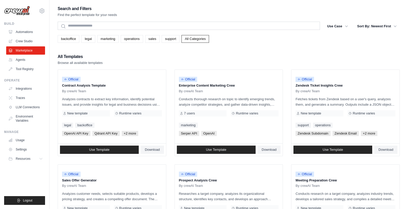
click at [32, 33] on link "Automations" at bounding box center [25, 32] width 39 height 8
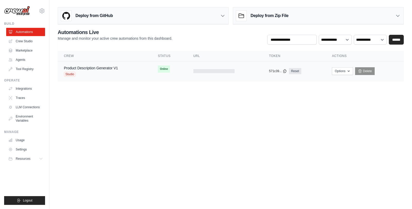
click at [207, 70] on div at bounding box center [213, 71] width 41 height 4
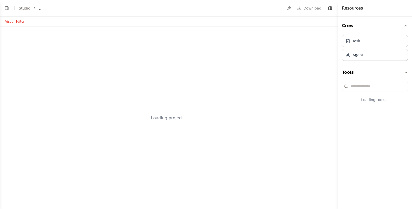
select select "****"
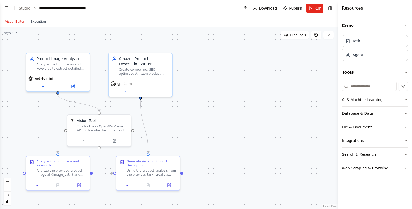
scroll to position [1706, 0]
click at [240, 65] on div ".deletable-edge-delete-btn { width: 20px; height: 20px; border: 0px solid #ffff…" at bounding box center [169, 118] width 338 height 182
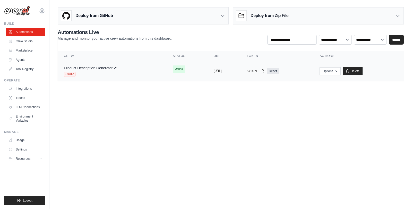
click at [222, 71] on button "https://product-description-generat" at bounding box center [218, 71] width 8 height 4
click at [222, 70] on button "https://product-description-generat" at bounding box center [218, 71] width 8 height 4
click at [338, 70] on button "Options" at bounding box center [330, 71] width 21 height 8
click at [264, 71] on icon at bounding box center [262, 70] width 3 height 3
click at [133, 68] on div "Product Description Generator V1 Studio" at bounding box center [112, 70] width 97 height 11
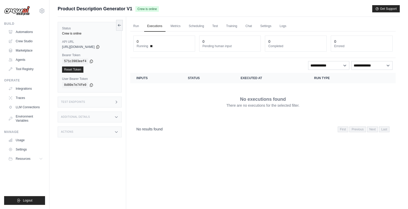
click at [117, 103] on icon at bounding box center [116, 102] width 4 height 4
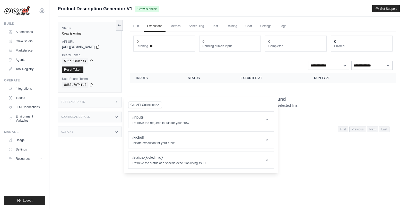
click at [116, 102] on icon at bounding box center [116, 102] width 1 height 2
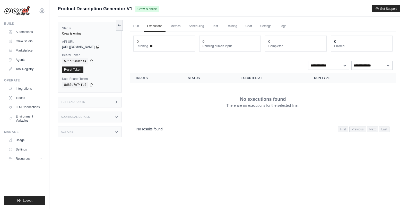
click at [99, 47] on icon at bounding box center [97, 46] width 3 height 3
click at [120, 27] on icon at bounding box center [119, 25] width 4 height 4
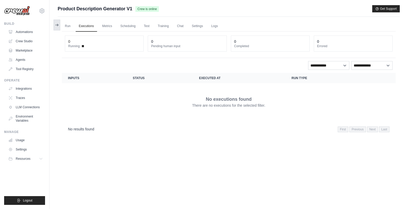
click at [58, 26] on icon at bounding box center [57, 25] width 1 height 2
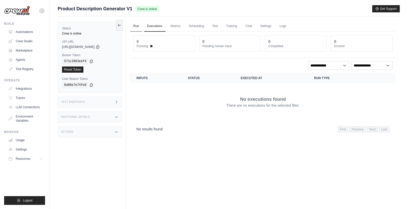
click at [135, 26] on link "Run" at bounding box center [136, 26] width 12 height 11
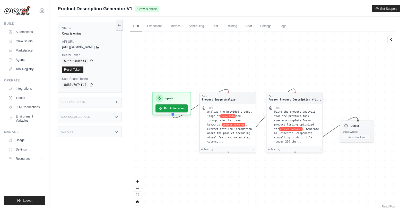
click at [100, 48] on icon at bounding box center [98, 47] width 4 height 4
click at [99, 48] on icon at bounding box center [97, 46] width 3 height 3
click at [78, 71] on link "Reset Token" at bounding box center [72, 69] width 21 height 6
click at [70, 69] on div "copied" at bounding box center [69, 66] width 11 height 6
click at [72, 68] on div "copied" at bounding box center [69, 66] width 11 height 6
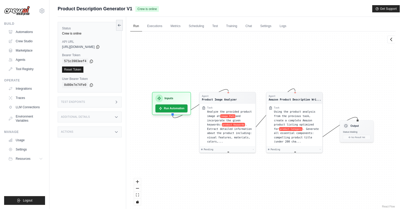
click at [78, 71] on link "Reset Token" at bounding box center [72, 69] width 21 height 6
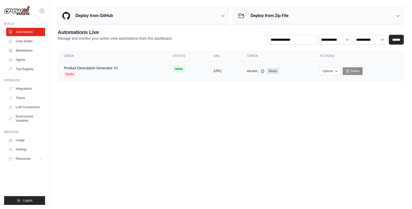
click at [222, 71] on button "[URL]" at bounding box center [218, 71] width 8 height 4
click at [109, 67] on link "Product Description Generator V1" at bounding box center [91, 68] width 54 height 4
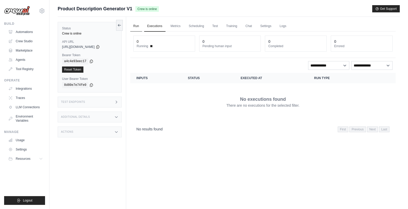
click at [137, 25] on link "Run" at bounding box center [136, 26] width 12 height 11
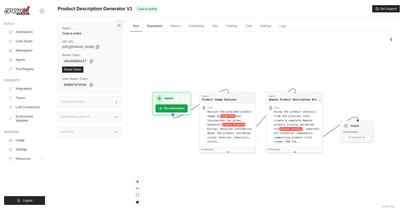
click at [159, 29] on link "Executions" at bounding box center [154, 26] width 21 height 11
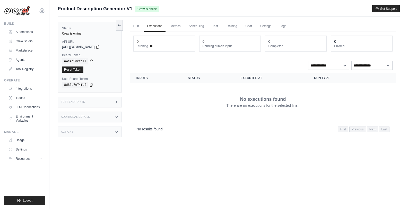
click at [90, 85] on icon at bounding box center [91, 85] width 4 height 4
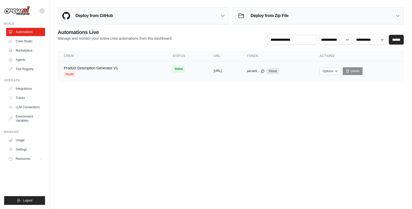
click at [218, 72] on button "https://product-description-generat" at bounding box center [218, 71] width 8 height 4
click at [264, 72] on icon at bounding box center [262, 70] width 3 height 3
click at [340, 71] on button "Options" at bounding box center [330, 71] width 21 height 8
click at [350, 130] on body "rooban.r.ihub@snsgroups.com Settings Build Automations Crew Studio" at bounding box center [206, 104] width 412 height 209
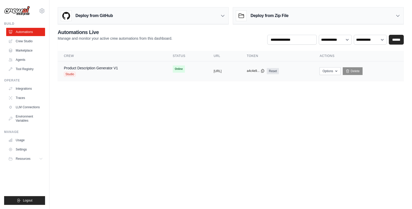
click at [264, 72] on icon at bounding box center [262, 70] width 3 height 3
click at [119, 67] on div "Product Description Generator V1 Studio" at bounding box center [112, 70] width 97 height 11
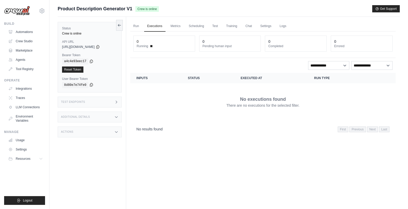
click at [90, 84] on icon at bounding box center [91, 85] width 4 height 4
click at [181, 26] on link "Metrics" at bounding box center [176, 26] width 16 height 11
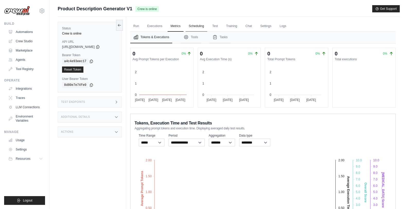
click at [203, 24] on link "Scheduling" at bounding box center [196, 26] width 21 height 11
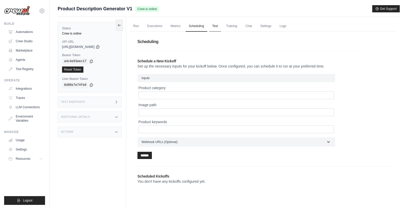
click at [217, 30] on link "Test" at bounding box center [215, 26] width 12 height 11
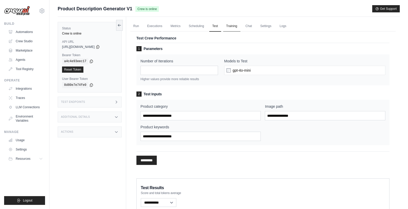
click at [232, 28] on link "Training" at bounding box center [231, 26] width 17 height 11
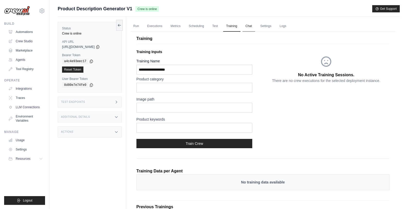
click at [248, 25] on link "Chat" at bounding box center [249, 26] width 13 height 11
click at [270, 26] on link "Settings" at bounding box center [265, 26] width 17 height 11
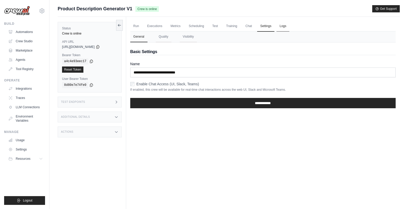
click at [285, 26] on link "Logs" at bounding box center [283, 26] width 13 height 11
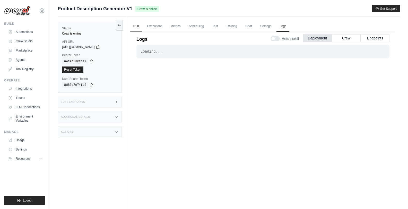
click at [137, 26] on link "Run" at bounding box center [136, 26] width 12 height 11
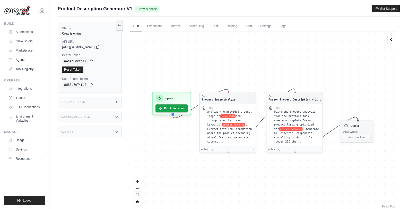
drag, startPoint x: 346, startPoint y: 85, endPoint x: 334, endPoint y: 82, distance: 12.2
drag, startPoint x: 334, startPoint y: 82, endPoint x: 355, endPoint y: 64, distance: 27.7
click at [355, 64] on div "Agent Product Image Analyzer Task Analyze the provided product image at image P…" at bounding box center [262, 119] width 265 height 177
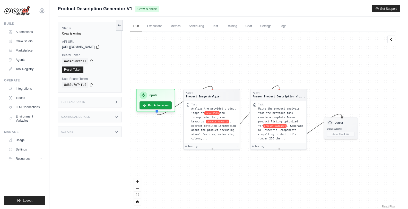
drag, startPoint x: 355, startPoint y: 64, endPoint x: 346, endPoint y: 54, distance: 13.3
click at [346, 54] on div "Agent Product Image Analyzer Task Analyze the provided product image at image P…" at bounding box center [262, 119] width 265 height 177
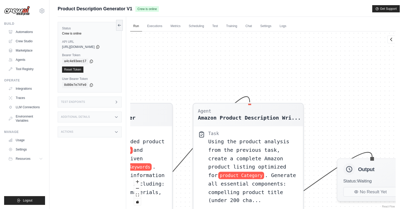
drag, startPoint x: 325, startPoint y: 64, endPoint x: 346, endPoint y: 62, distance: 21.3
click at [348, 59] on div "Agent Product Image Analyzer Task Analyze the provided product image at image P…" at bounding box center [262, 119] width 265 height 177
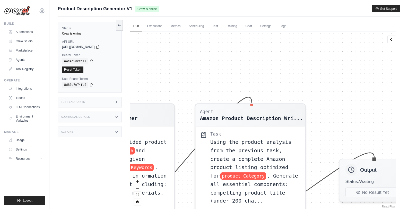
click at [334, 69] on div "Agent Product Image Analyzer Task Analyze the provided product image at image P…" at bounding box center [262, 119] width 265 height 177
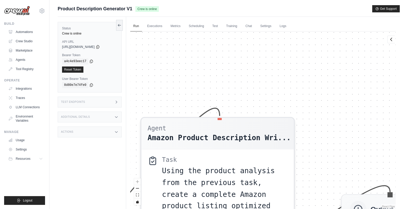
click at [326, 73] on div "Agent Product Image Analyzer Task Analyze the provided product image at image P…" at bounding box center [262, 119] width 265 height 177
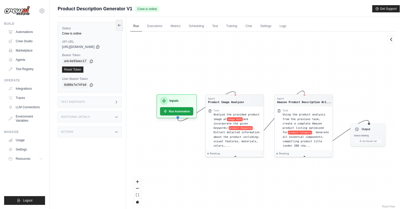
drag, startPoint x: 304, startPoint y: 76, endPoint x: 323, endPoint y: 81, distance: 19.6
click at [323, 81] on div "Agent Product Image Analyzer Task Analyze the provided product image at image P…" at bounding box center [262, 119] width 265 height 177
click at [321, 80] on div "Agent Product Image Analyzer Task Analyze the provided product image at image P…" at bounding box center [262, 119] width 265 height 177
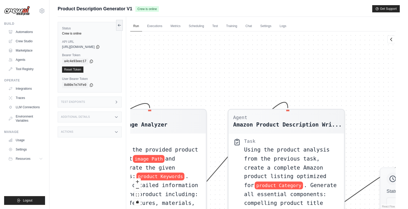
click at [321, 79] on div "Agent Product Image Analyzer Task Analyze the provided product image at image P…" at bounding box center [262, 119] width 265 height 177
click at [320, 79] on div "Agent Product Image Analyzer Task Analyze the provided product image at image P…" at bounding box center [262, 119] width 265 height 177
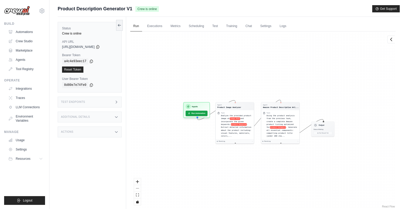
drag, startPoint x: 257, startPoint y: 144, endPoint x: 226, endPoint y: 161, distance: 35.6
click at [226, 160] on div "Agent Product Image Analyzer Task Analyze the provided product image at image P…" at bounding box center [262, 119] width 265 height 177
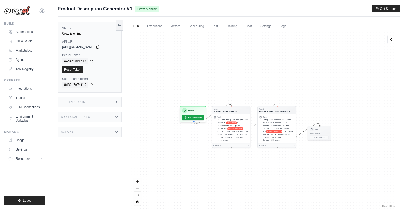
drag, startPoint x: 246, startPoint y: 158, endPoint x: 226, endPoint y: 177, distance: 27.4
click at [226, 177] on div "Agent Product Image Analyzer Task Analyze the provided product image at image P…" at bounding box center [262, 119] width 265 height 177
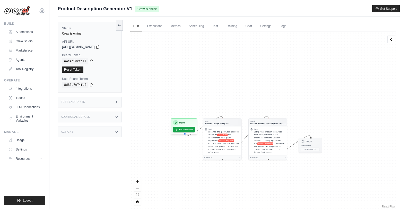
drag, startPoint x: 226, startPoint y: 176, endPoint x: 237, endPoint y: 171, distance: 12.2
click at [237, 171] on div "Agent Product Image Analyzer Task Analyze the provided product image at image P…" at bounding box center [262, 119] width 265 height 177
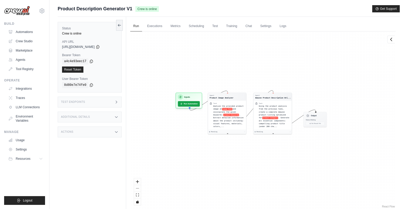
drag, startPoint x: 239, startPoint y: 160, endPoint x: 244, endPoint y: 134, distance: 26.2
click at [244, 134] on div "Agent Product Image Analyzer Task Analyze the provided product image at image P…" at bounding box center [262, 119] width 265 height 177
click at [246, 167] on div "Agent Product Image Analyzer Task Analyze the provided product image at image P…" at bounding box center [262, 119] width 265 height 177
click at [246, 166] on div "Agent Product Image Analyzer Task Analyze the provided product image at image P…" at bounding box center [262, 119] width 265 height 177
click at [245, 163] on div "Agent Product Image Analyzer Task Analyze the provided product image at image P…" at bounding box center [262, 119] width 265 height 177
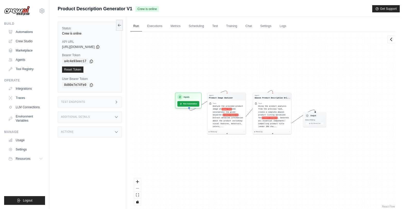
click at [245, 163] on div "Agent Product Image Analyzer Task Analyze the provided product image at image P…" at bounding box center [262, 119] width 265 height 177
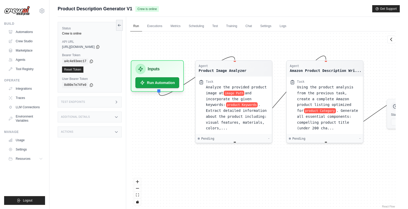
drag, startPoint x: 245, startPoint y: 156, endPoint x: 271, endPoint y: 195, distance: 46.4
click at [271, 195] on div "Agent Product Image Analyzer Task Analyze the provided product image at image P…" at bounding box center [262, 119] width 265 height 177
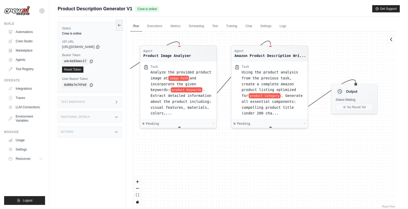
drag, startPoint x: 266, startPoint y: 180, endPoint x: 207, endPoint y: 165, distance: 61.1
click at [207, 165] on div "Agent Product Image Analyzer Task Analyze the provided product image at image P…" at bounding box center [262, 119] width 265 height 177
